Goal: Information Seeking & Learning: Learn about a topic

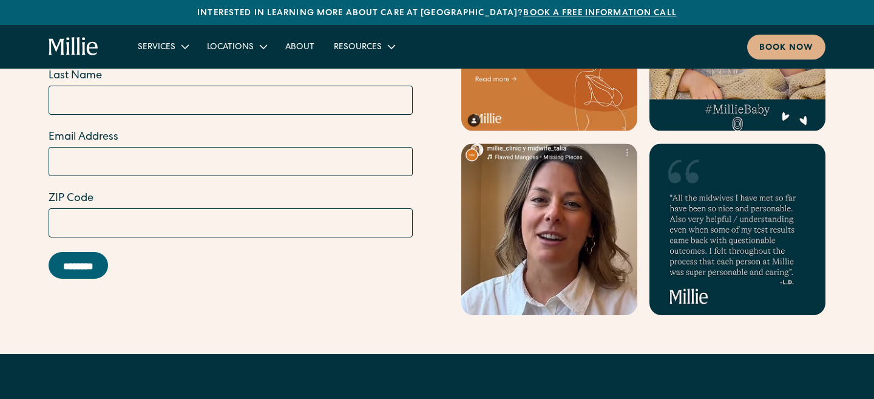
scroll to position [5427, 0]
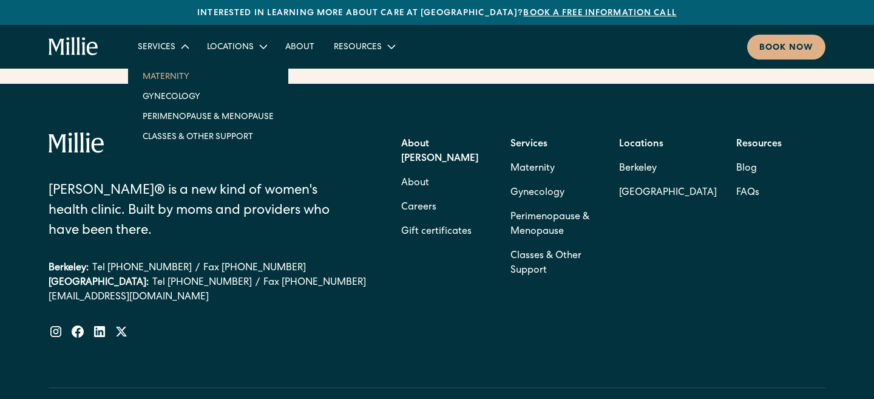
click at [169, 76] on link "Maternity" at bounding box center [208, 76] width 151 height 20
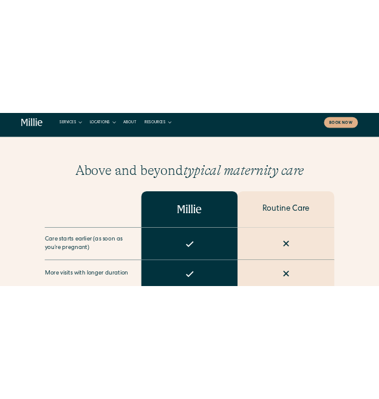
scroll to position [604, 0]
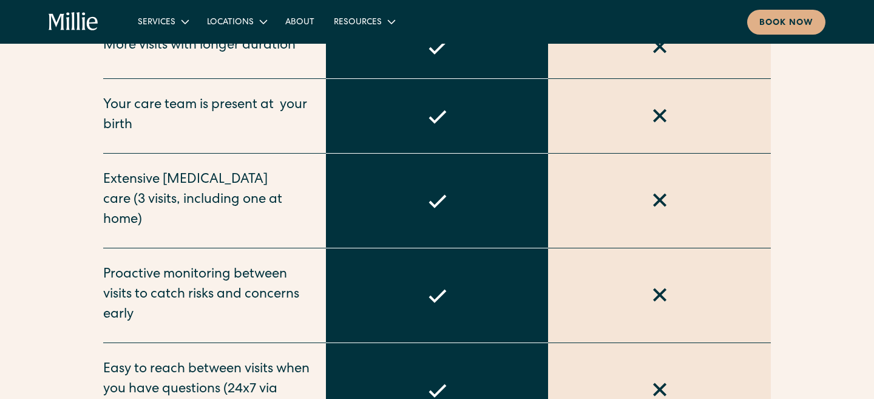
scroll to position [573, 0]
